Goal: Task Accomplishment & Management: Manage account settings

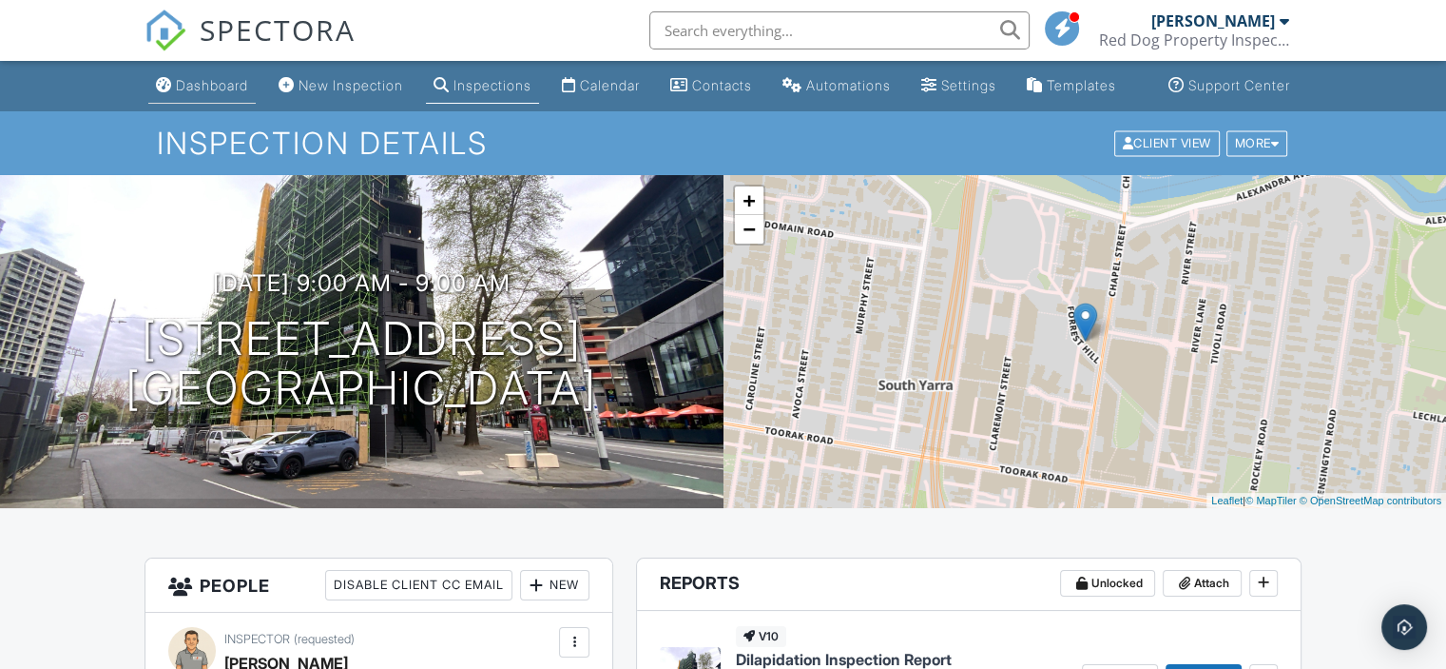
click at [202, 93] on div "Dashboard" at bounding box center [212, 85] width 72 height 16
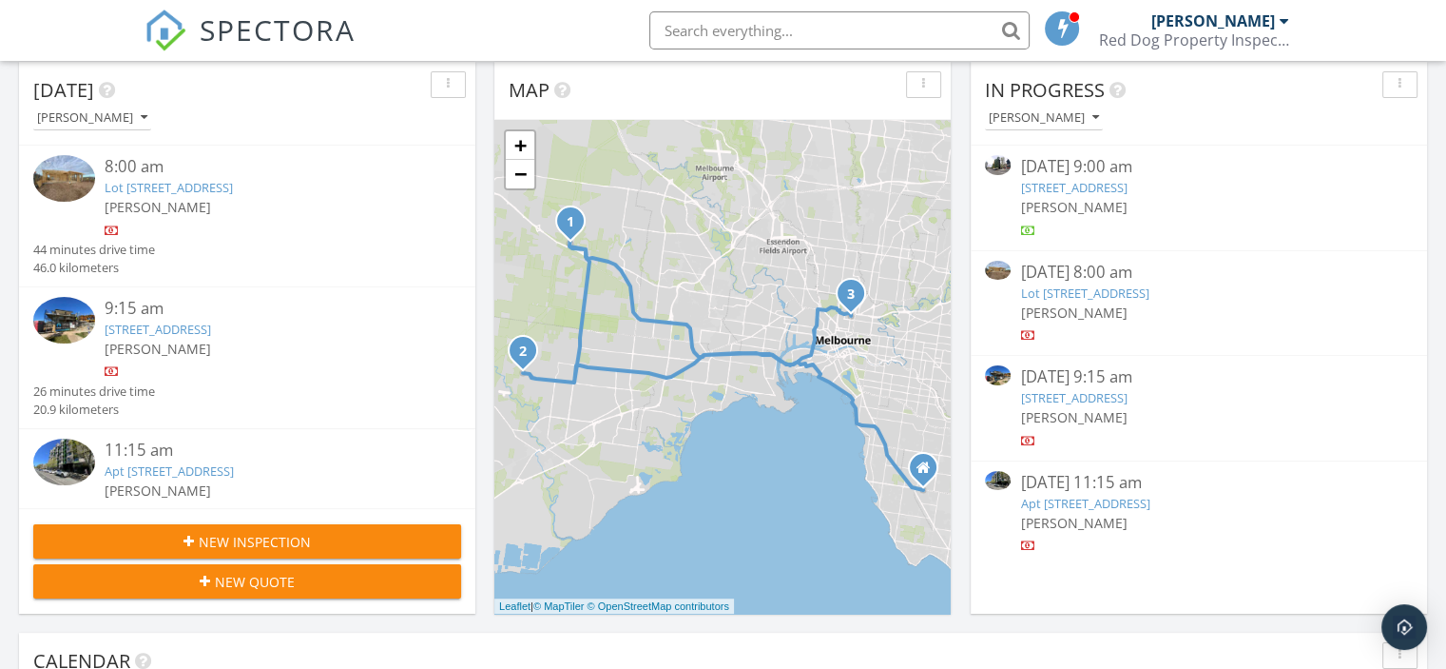
scroll to position [285, 0]
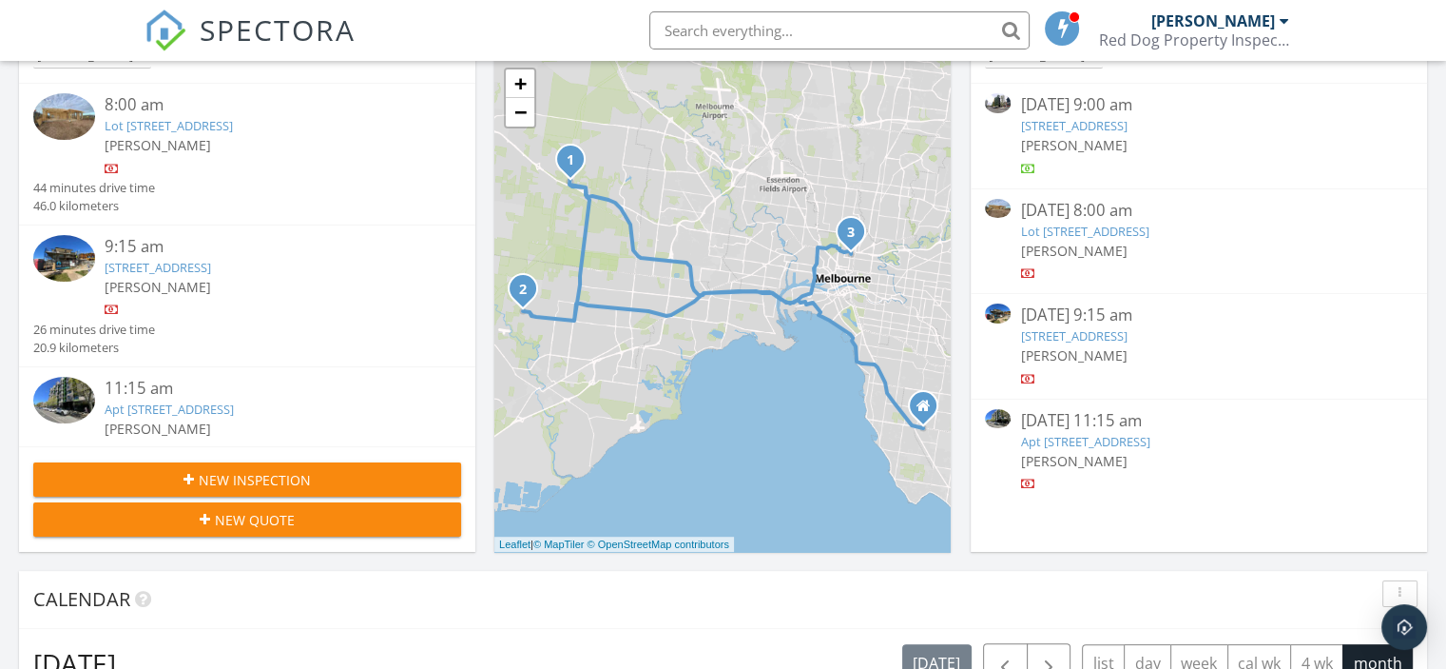
click at [1103, 132] on link "657 Chapel St, South Yarra, VIC 3141" at bounding box center [1073, 125] width 107 height 17
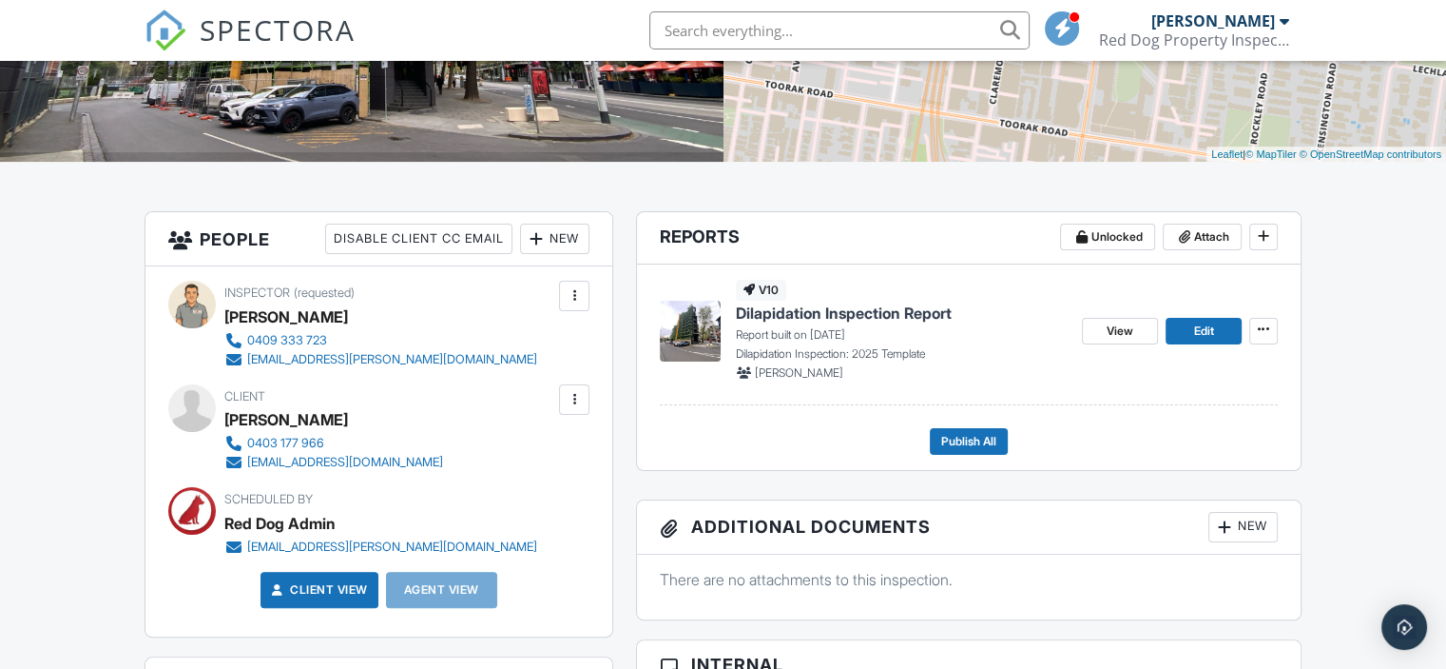
scroll to position [380, 0]
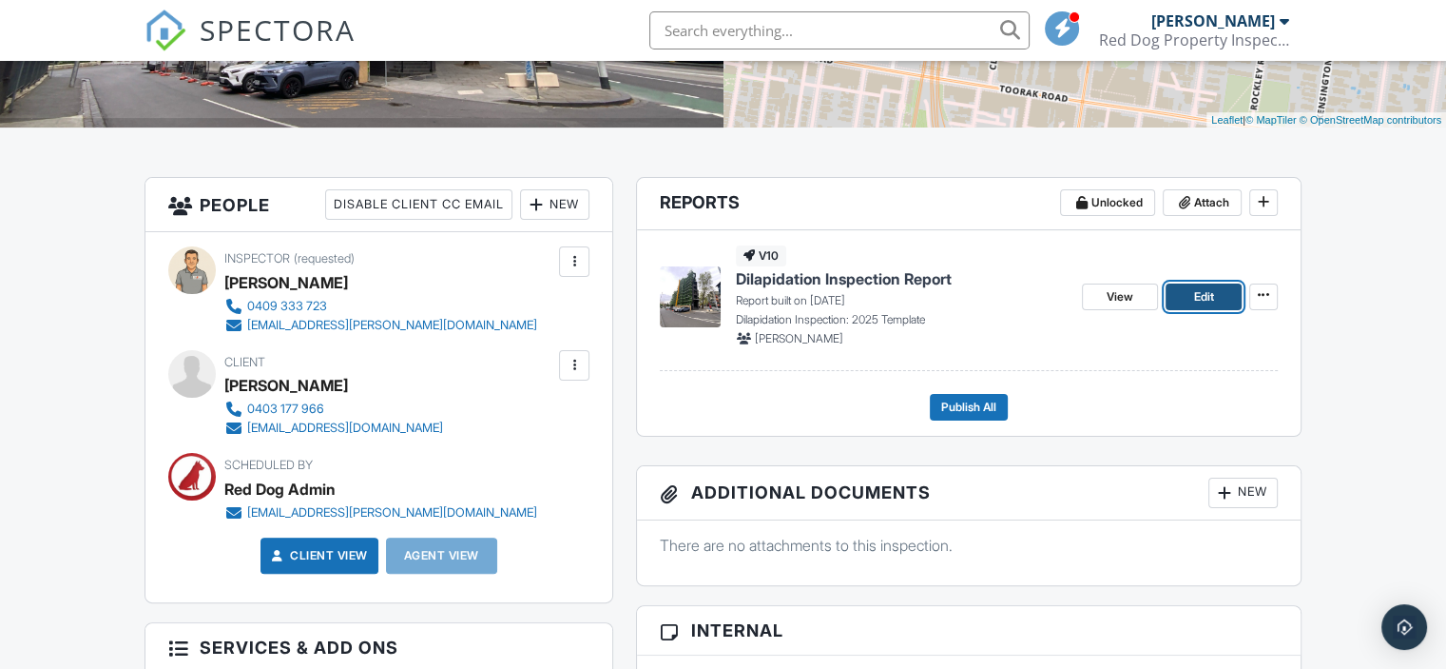
click at [1183, 310] on link "Edit" at bounding box center [1204, 296] width 76 height 27
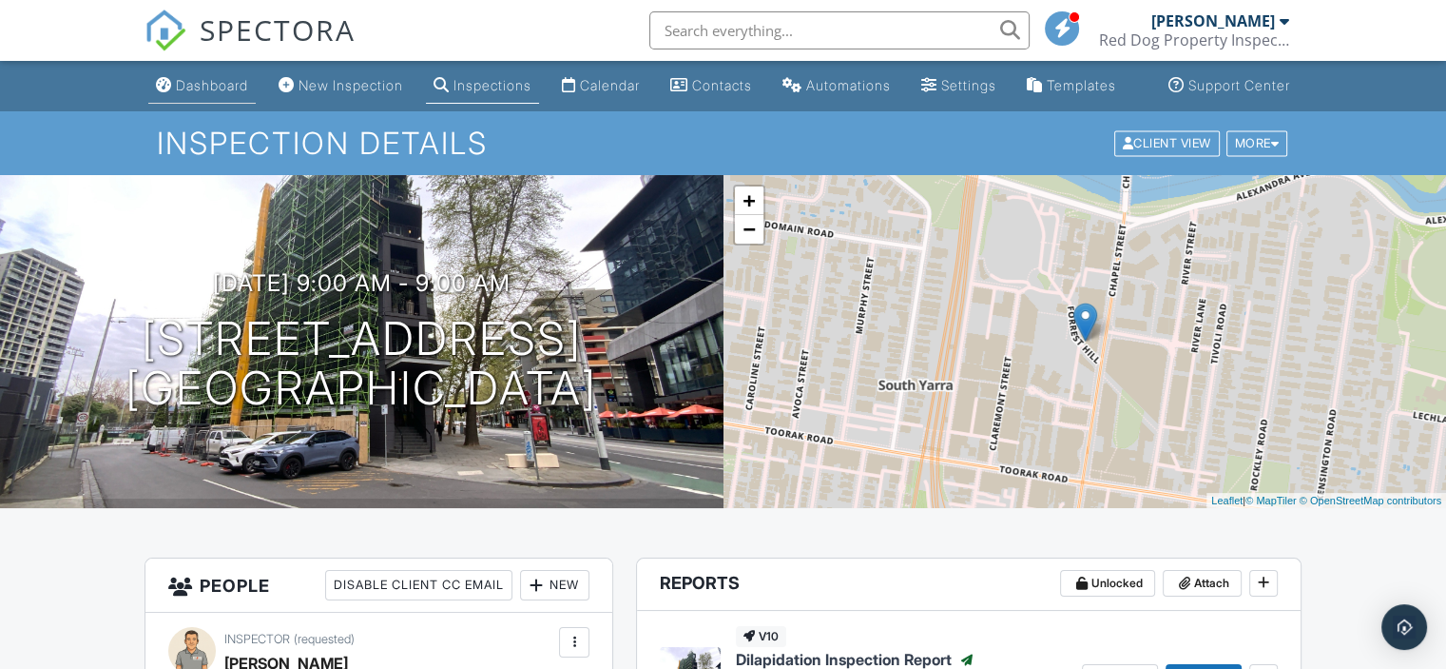
click at [176, 93] on div "Dashboard" at bounding box center [212, 85] width 72 height 16
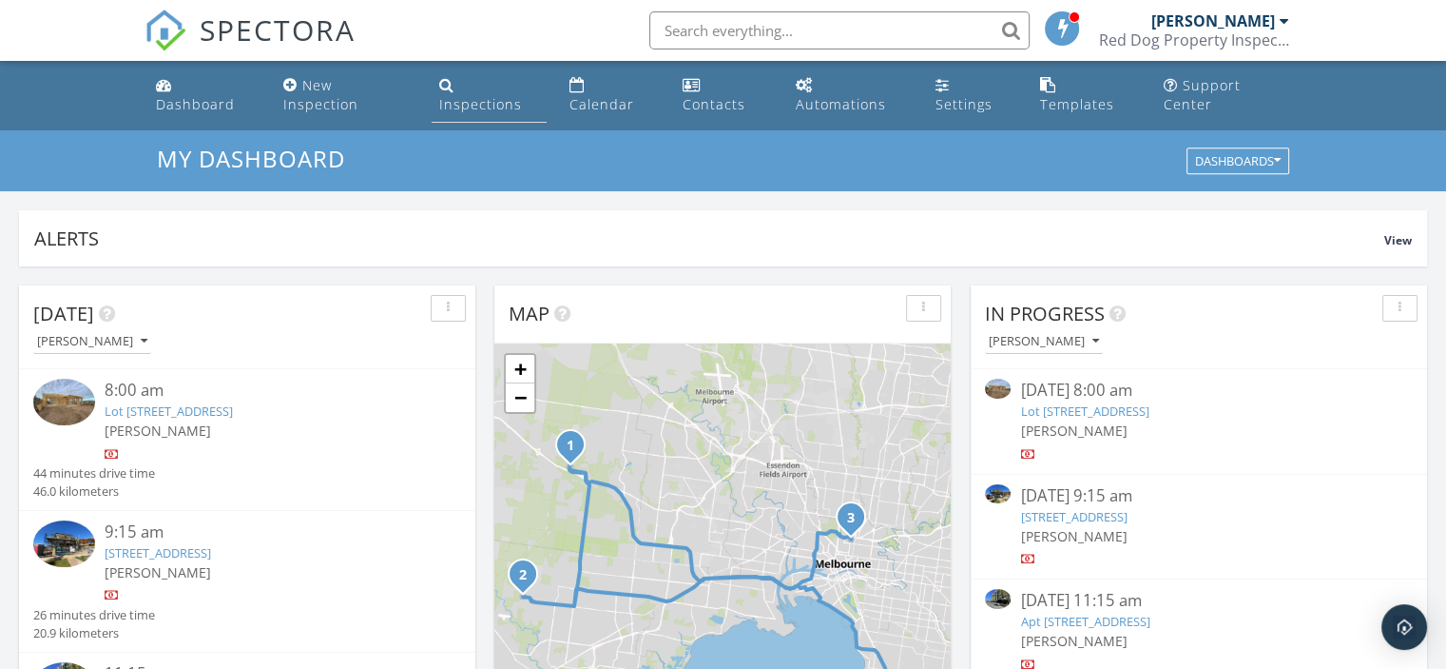
click at [502, 95] on div "Inspections" at bounding box center [480, 104] width 83 height 18
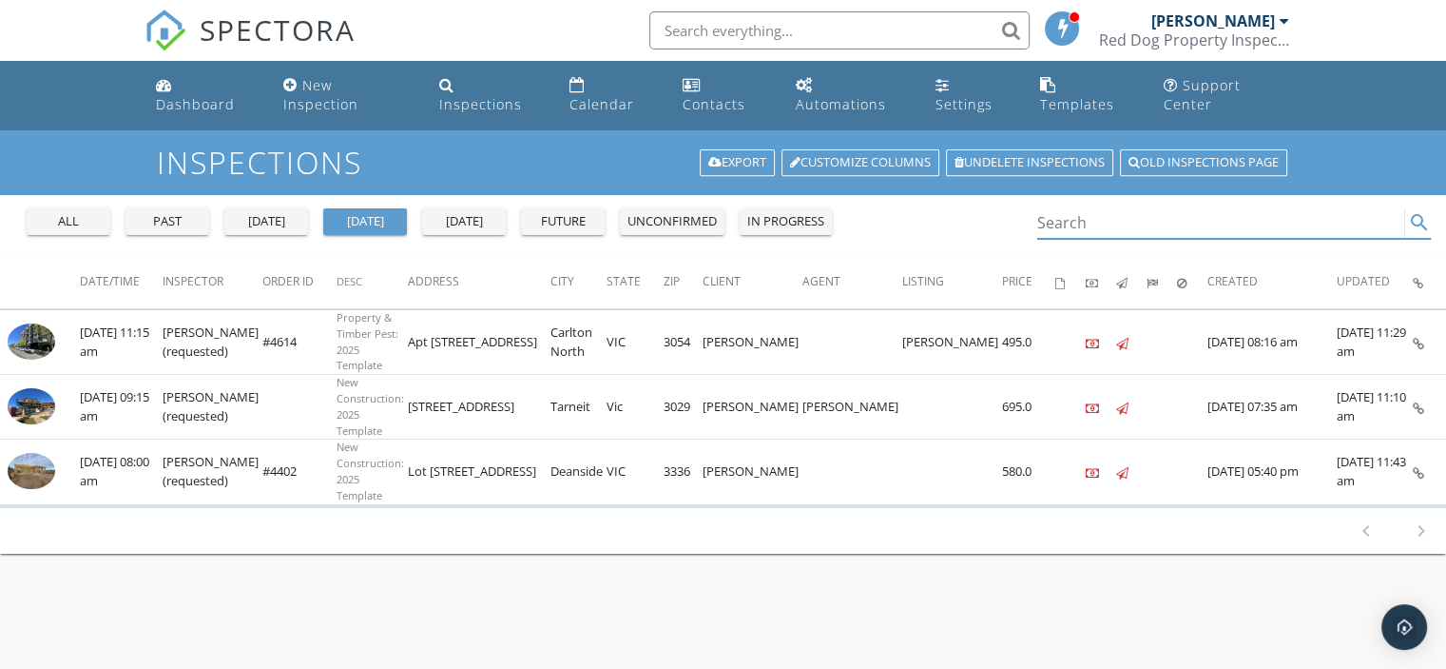
click at [1105, 220] on input "Search" at bounding box center [1222, 222] width 368 height 31
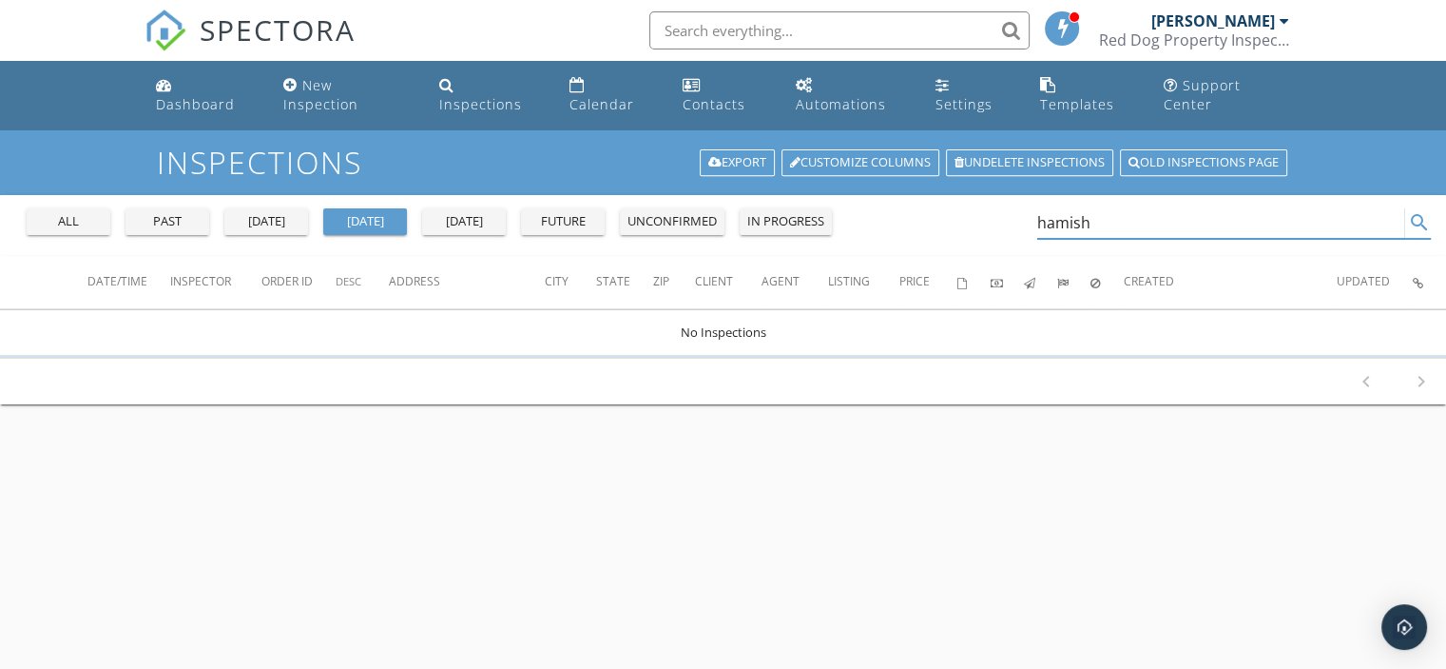
type input "hamish"
click at [74, 216] on div "all" at bounding box center [68, 221] width 68 height 19
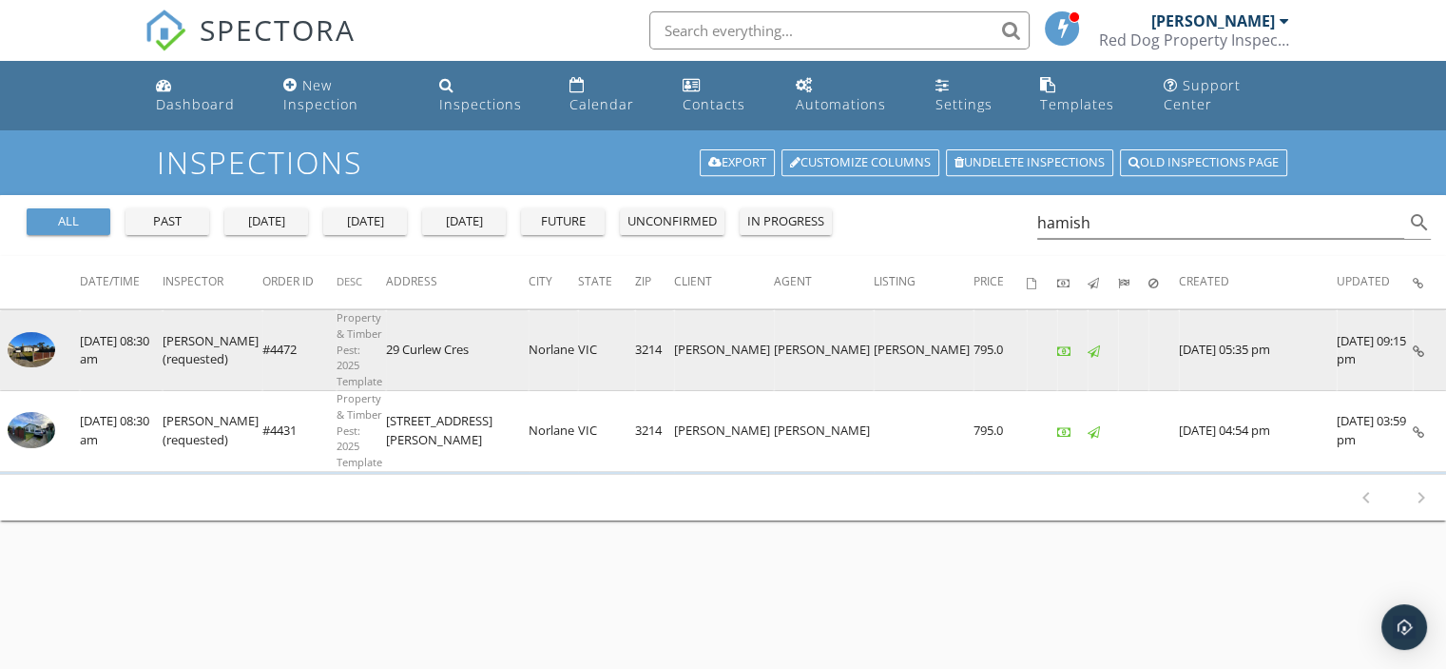
click at [1422, 345] on icon at bounding box center [1418, 351] width 11 height 12
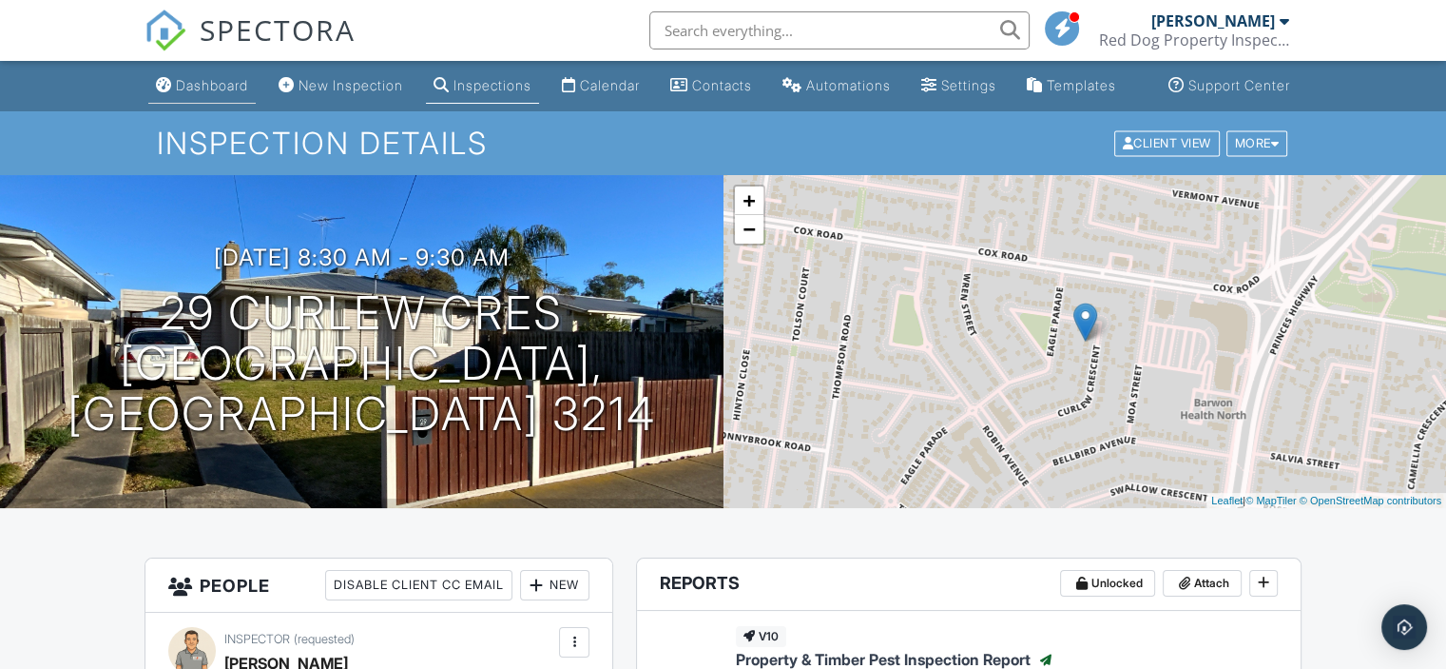
click at [182, 93] on div "Dashboard" at bounding box center [212, 85] width 72 height 16
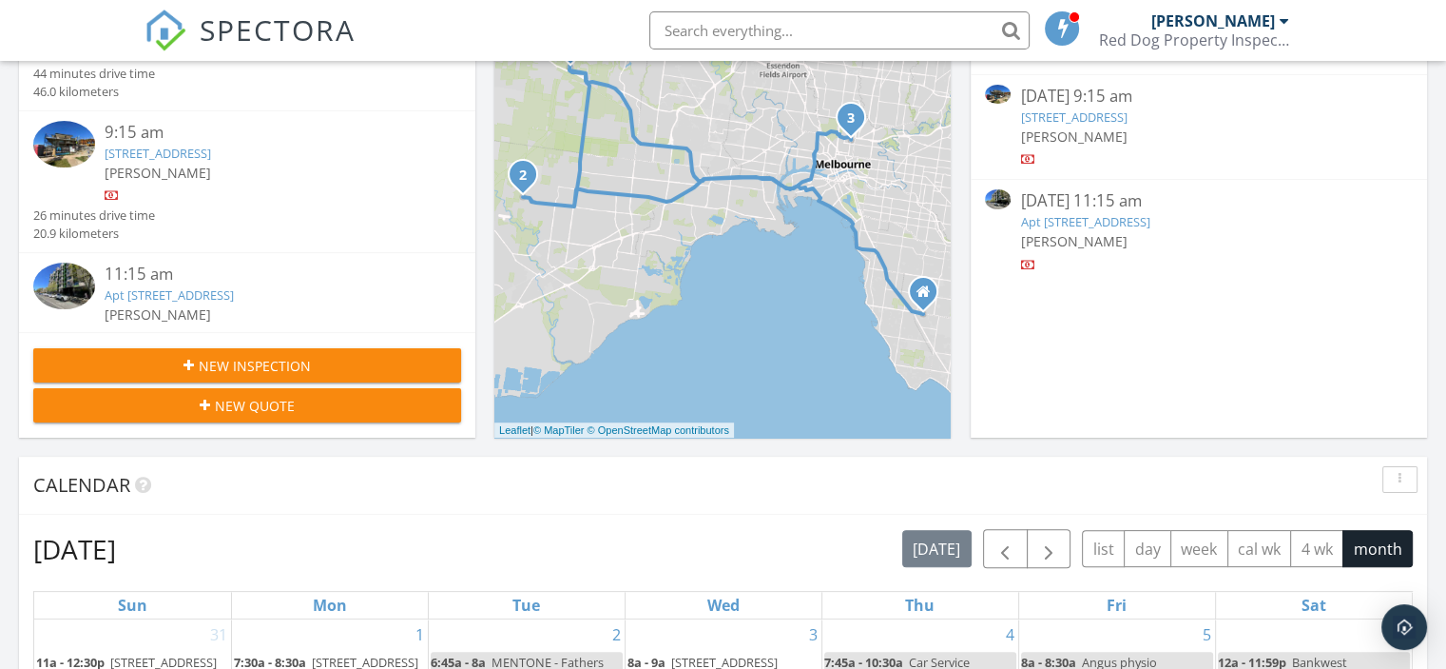
scroll to position [291, 0]
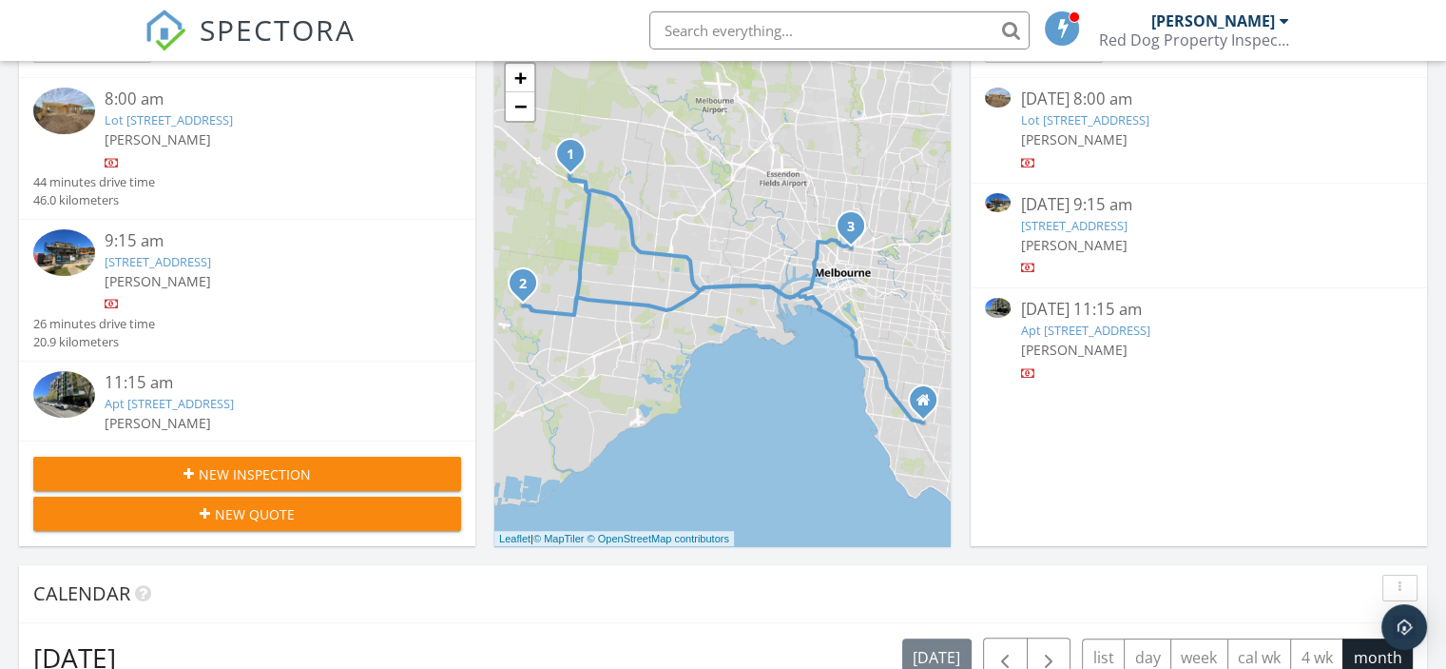
click at [1150, 332] on link "Apt 308/495 Rathdowne St , Carlton North, VIC 3054" at bounding box center [1084, 329] width 129 height 17
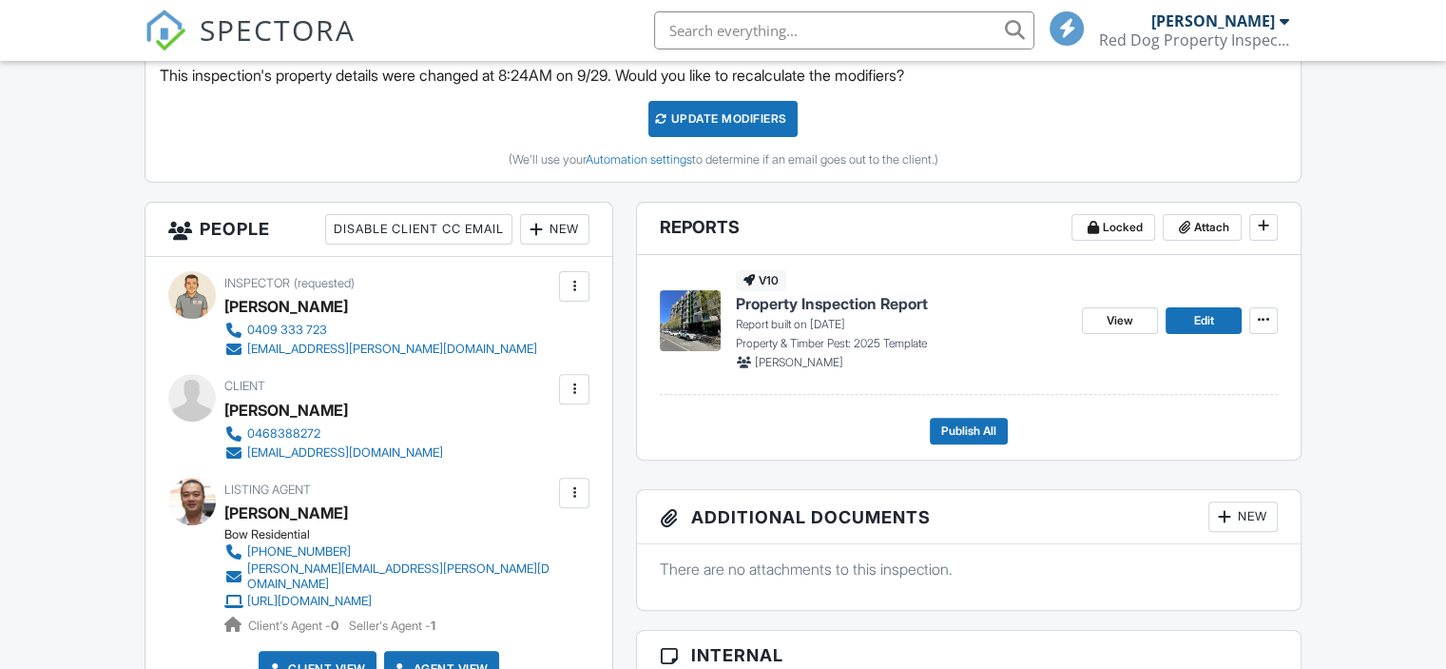
scroll to position [476, 0]
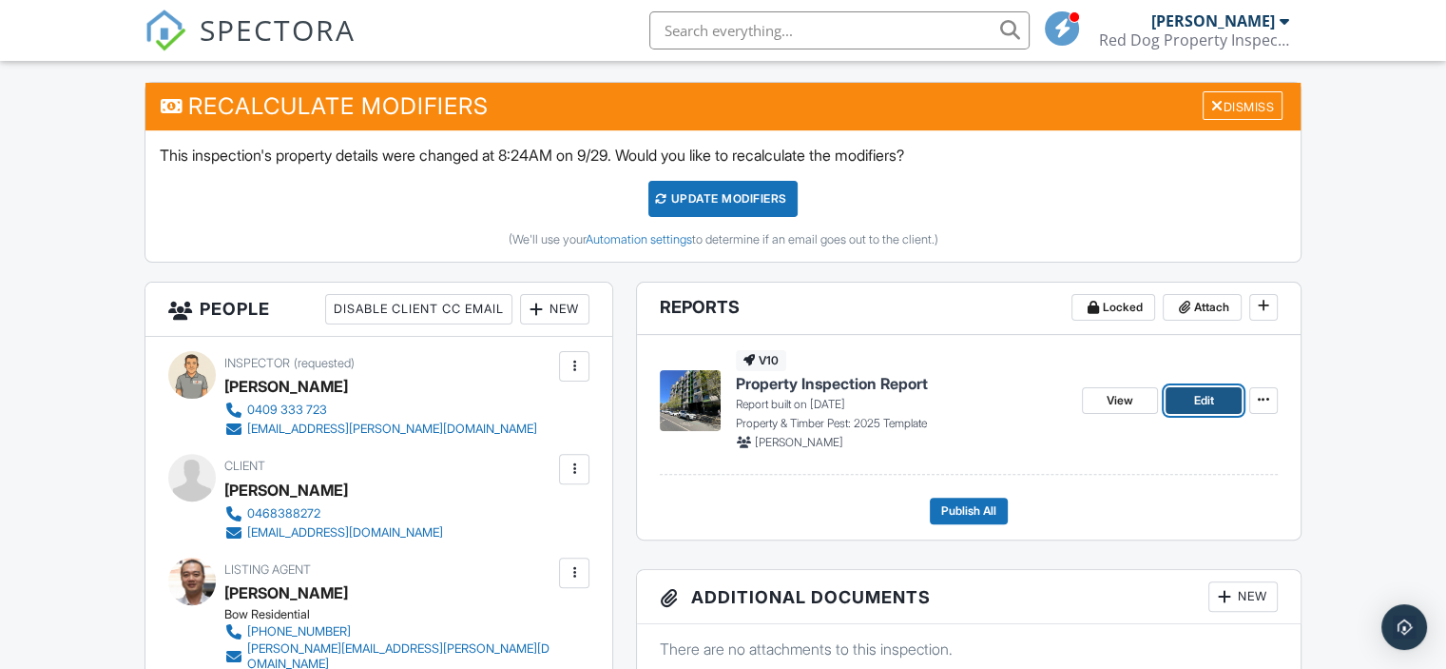
click at [1198, 410] on span "Edit" at bounding box center [1204, 400] width 20 height 19
